Goal: Task Accomplishment & Management: Manage account settings

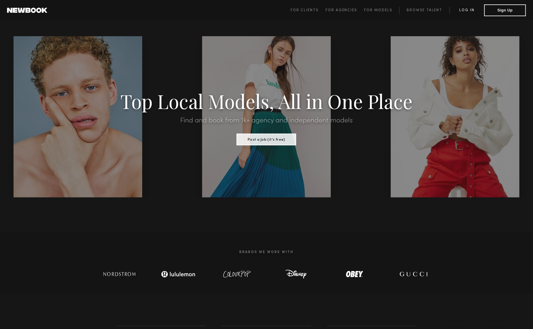
click at [467, 9] on link "Log in" at bounding box center [467, 10] width 35 height 7
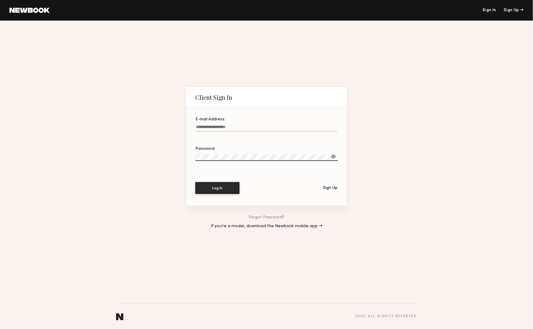
type input "**********"
click at [229, 188] on button "Log In" at bounding box center [218, 188] width 44 height 12
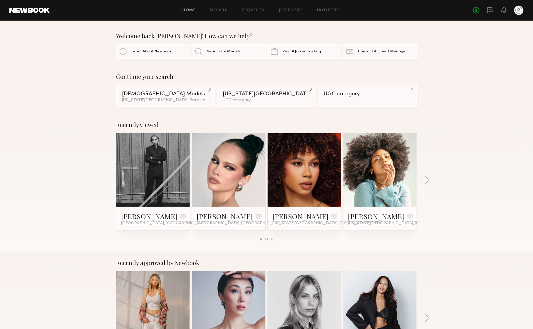
drag, startPoint x: 286, startPoint y: 10, endPoint x: 285, endPoint y: 12, distance: 3.0
click at [286, 10] on link "Job Posts" at bounding box center [291, 11] width 24 height 4
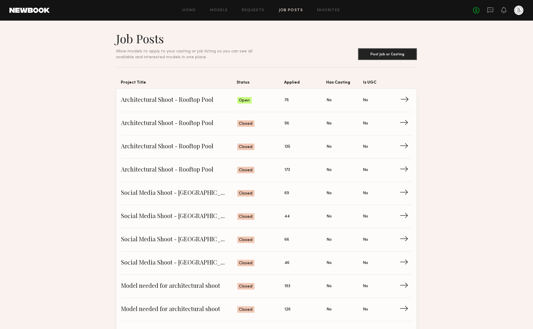
click at [290, 99] on span "Applied: 76" at bounding box center [306, 100] width 42 height 9
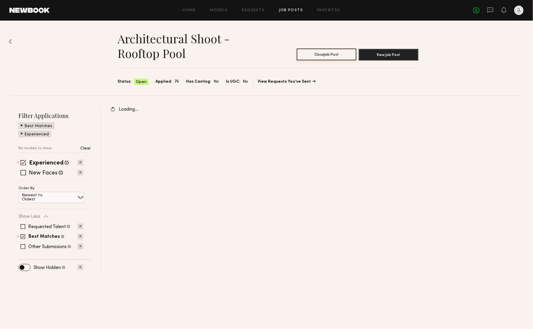
click at [338, 56] on button "Close Job Post" at bounding box center [327, 55] width 60 height 12
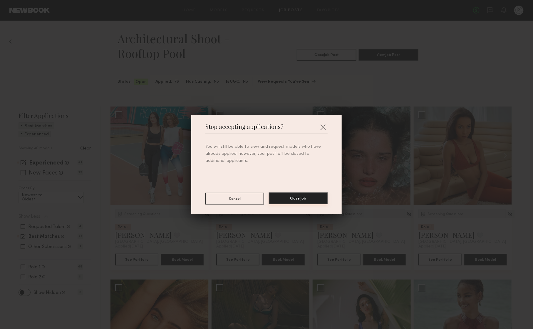
click at [299, 198] on button "Close Job" at bounding box center [298, 198] width 59 height 12
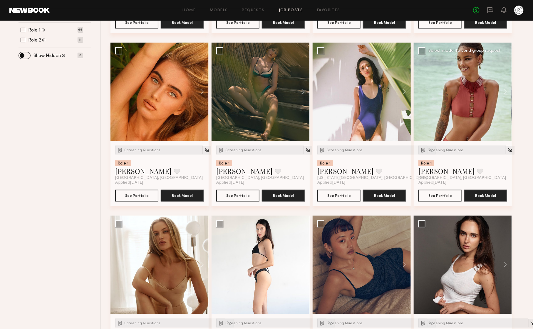
scroll to position [248, 0]
